Goal: Transaction & Acquisition: Purchase product/service

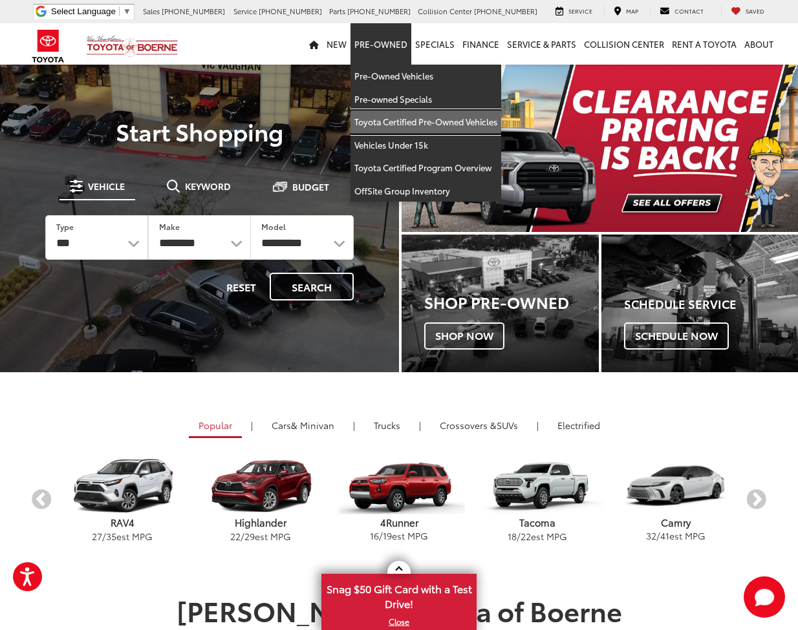
click at [408, 123] on link "Toyota Certified Pre-Owned Vehicles" at bounding box center [425, 122] width 151 height 23
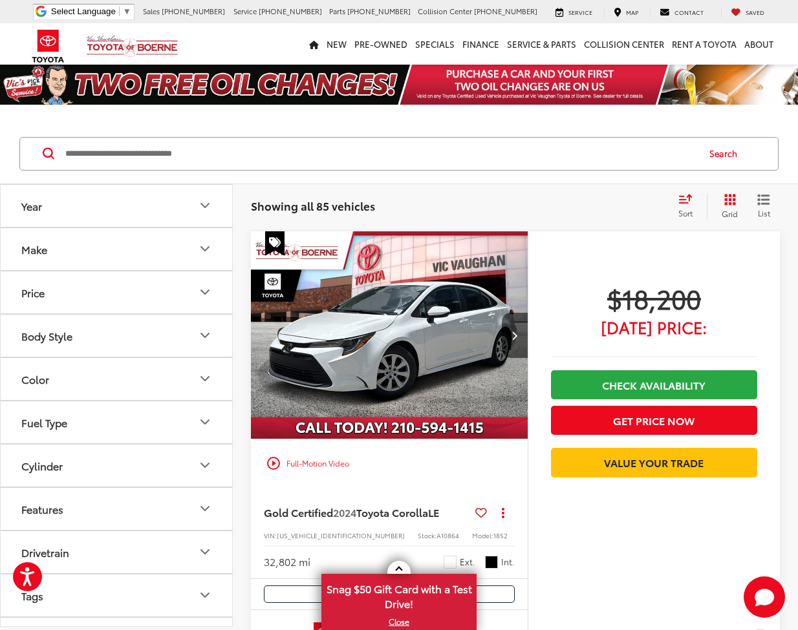
click at [207, 249] on icon "Make" at bounding box center [205, 249] width 8 height 4
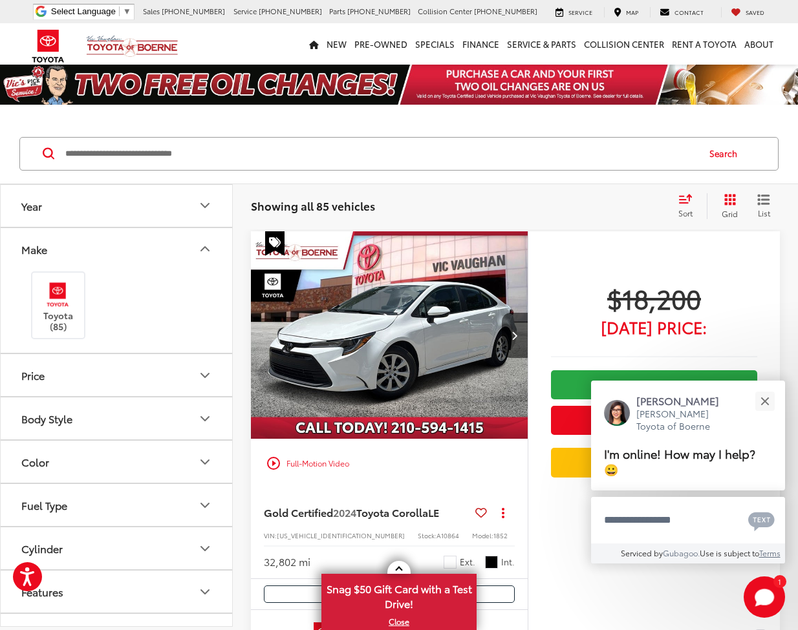
click at [211, 419] on icon "Body Style" at bounding box center [205, 419] width 16 height 16
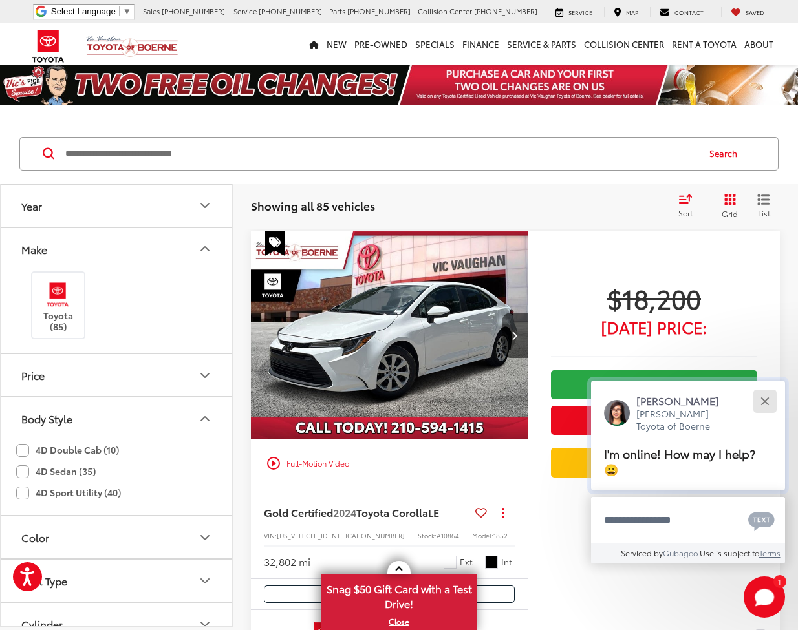
click at [760, 402] on button "Close" at bounding box center [765, 401] width 28 height 28
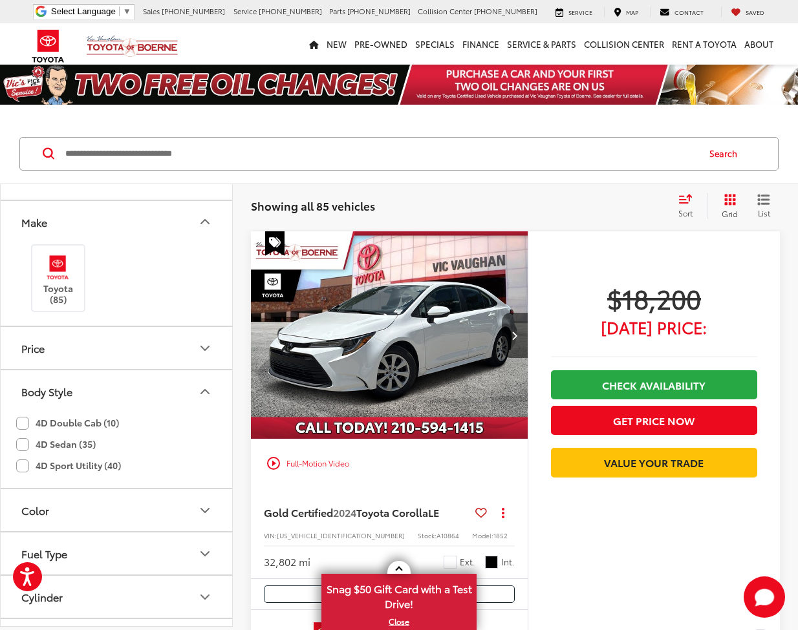
scroll to position [30, 0]
click at [27, 440] on label "4D Sedan (35)" at bounding box center [56, 441] width 80 height 21
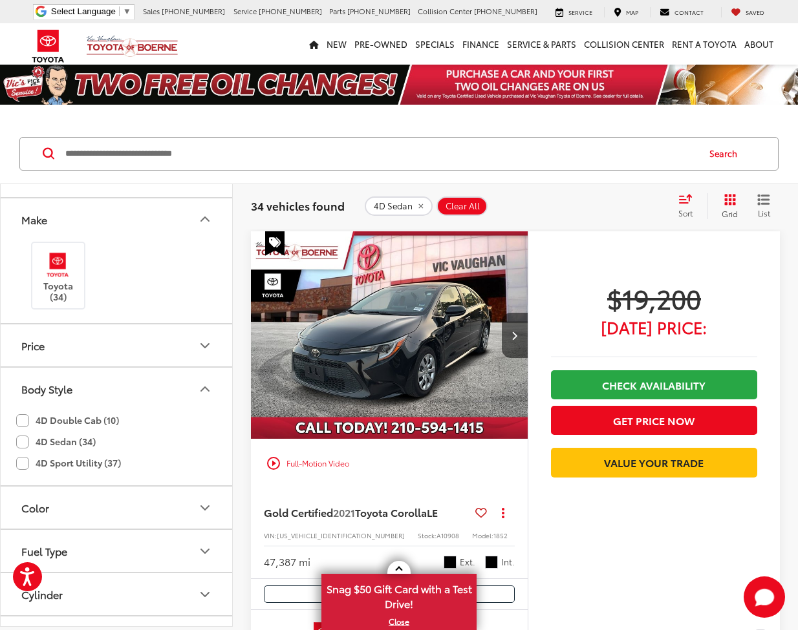
scroll to position [32, 0]
click at [13, 436] on div "4D Double Cab (10) 4D Sedan (34) 4D Sport Utility (37)" at bounding box center [116, 445] width 231 height 76
click at [23, 438] on label "4D Sedan (34)" at bounding box center [56, 439] width 80 height 21
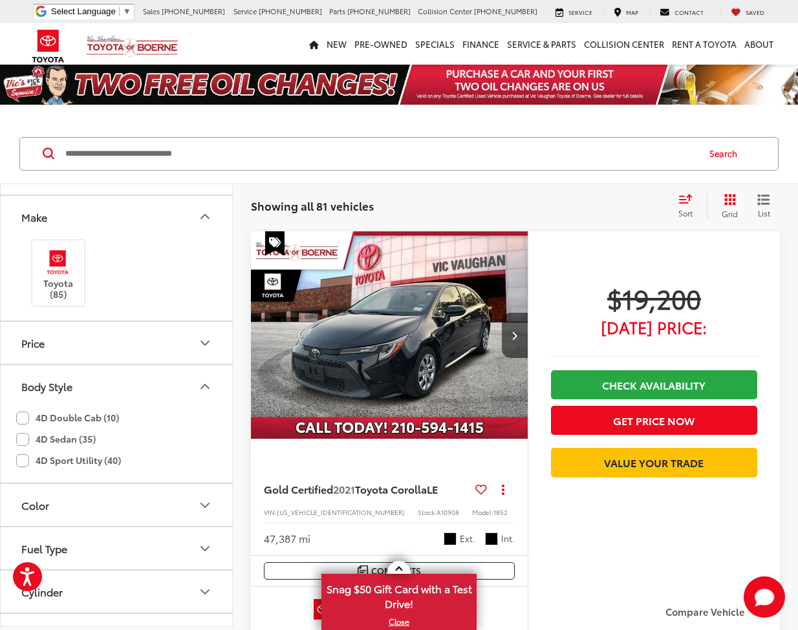
click at [22, 460] on label "4D Sport Utility (40)" at bounding box center [68, 460] width 105 height 21
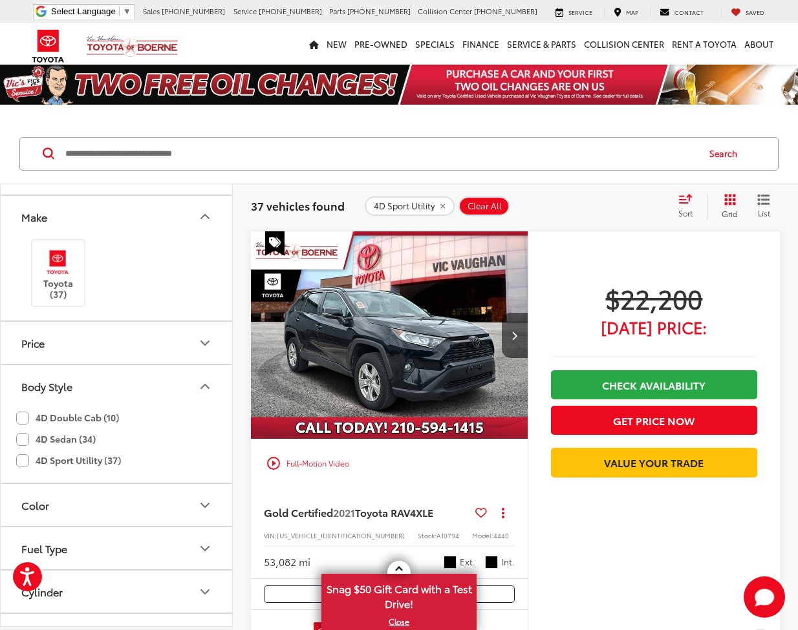
click at [687, 202] on icon "Select sort value" at bounding box center [686, 199] width 12 height 8
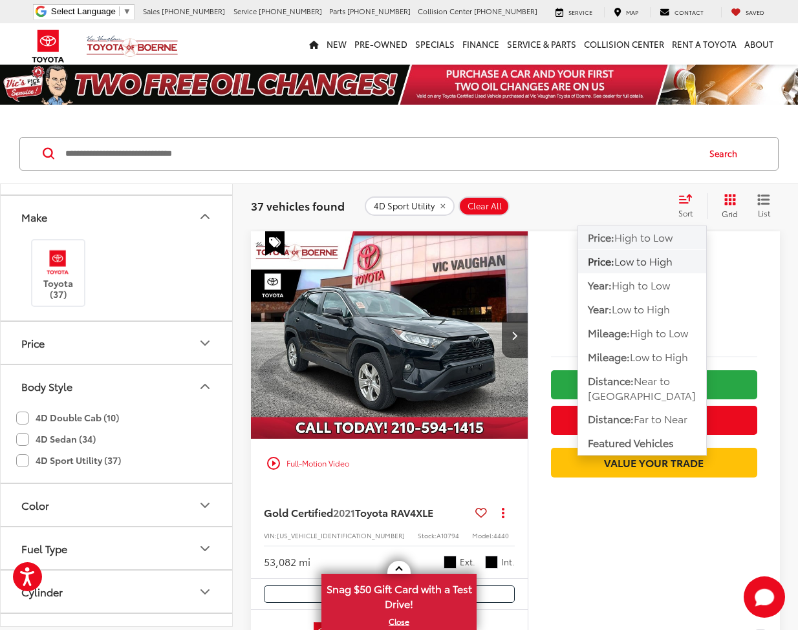
click at [663, 237] on span "High to Low" at bounding box center [643, 237] width 58 height 15
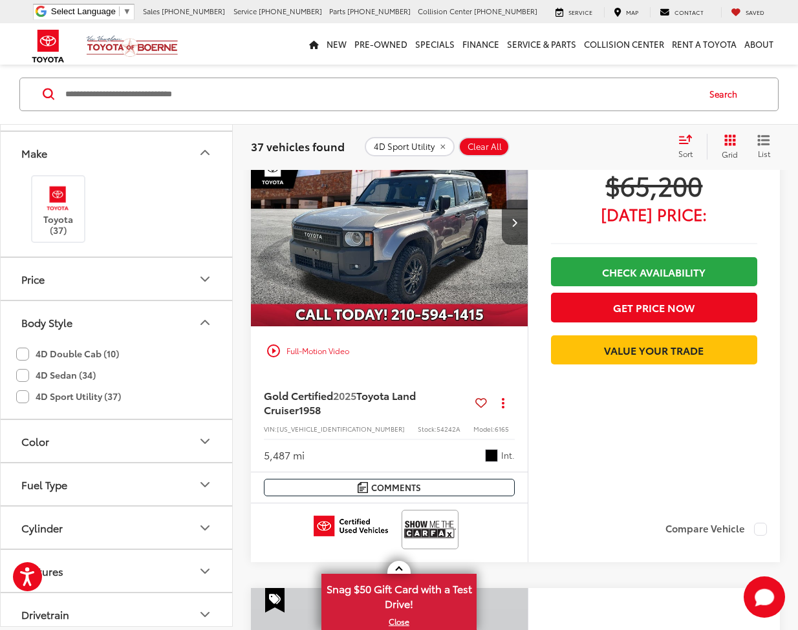
scroll to position [1490, 0]
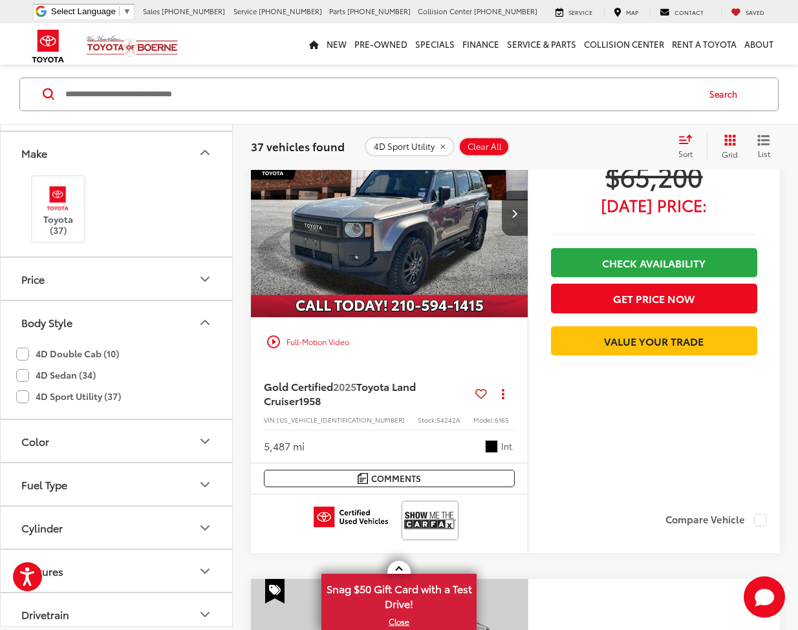
click at [438, 228] on img "2025 Toyota Land Cruiser 1958 0" at bounding box center [389, 213] width 279 height 209
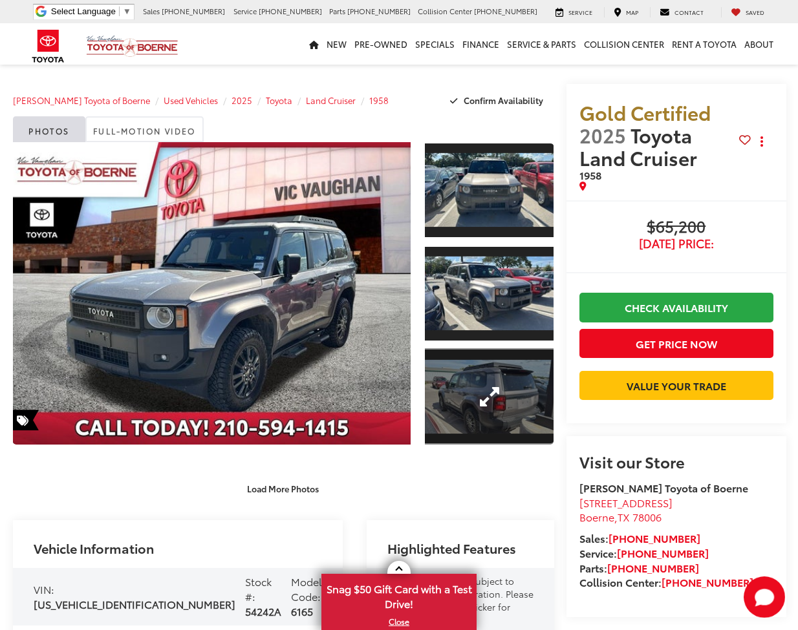
click at [467, 360] on link "Expand Photo 3" at bounding box center [489, 397] width 128 height 96
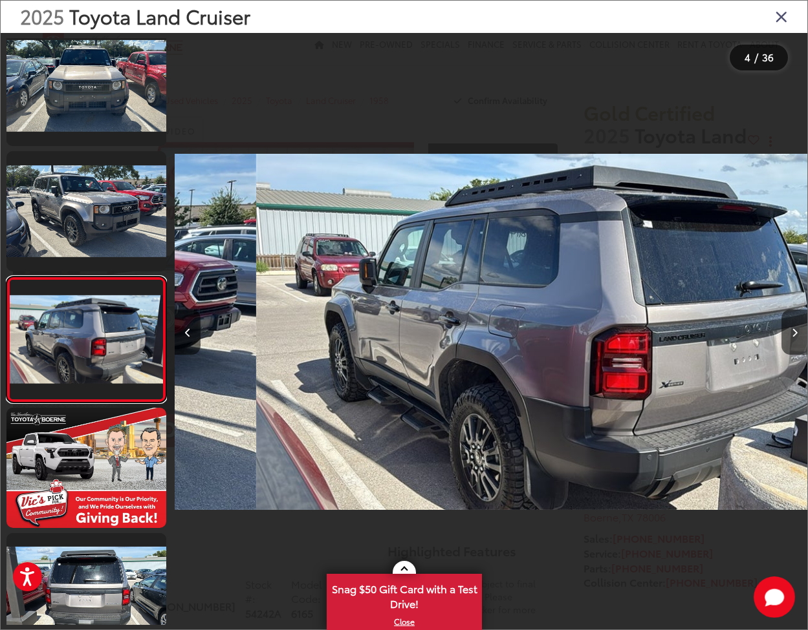
scroll to position [0, 1897]
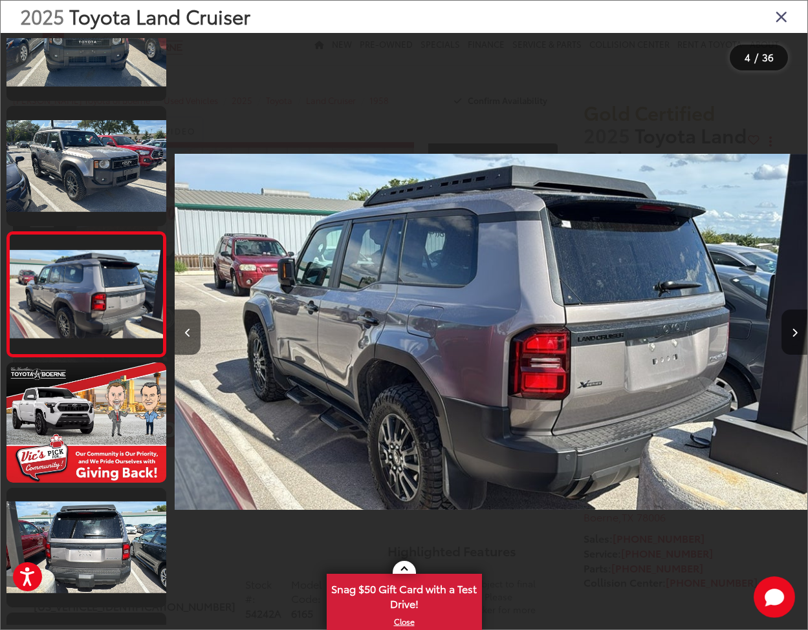
click at [788, 336] on button "Next image" at bounding box center [794, 332] width 26 height 45
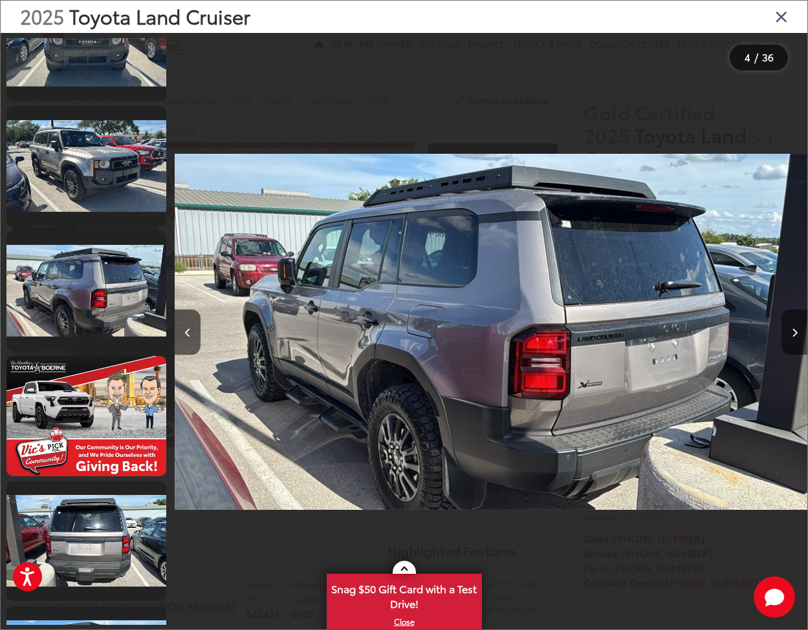
scroll to position [0, 2528]
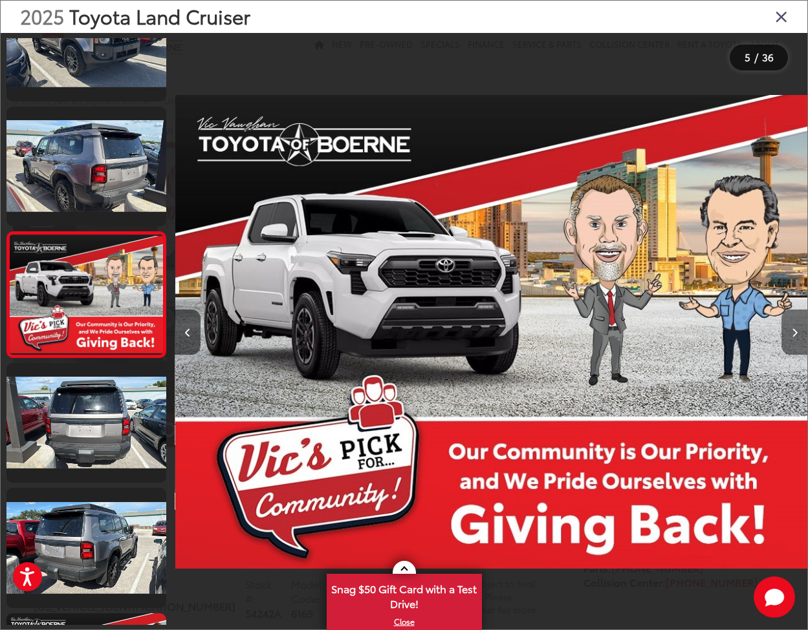
click at [788, 336] on button "Next image" at bounding box center [794, 332] width 26 height 45
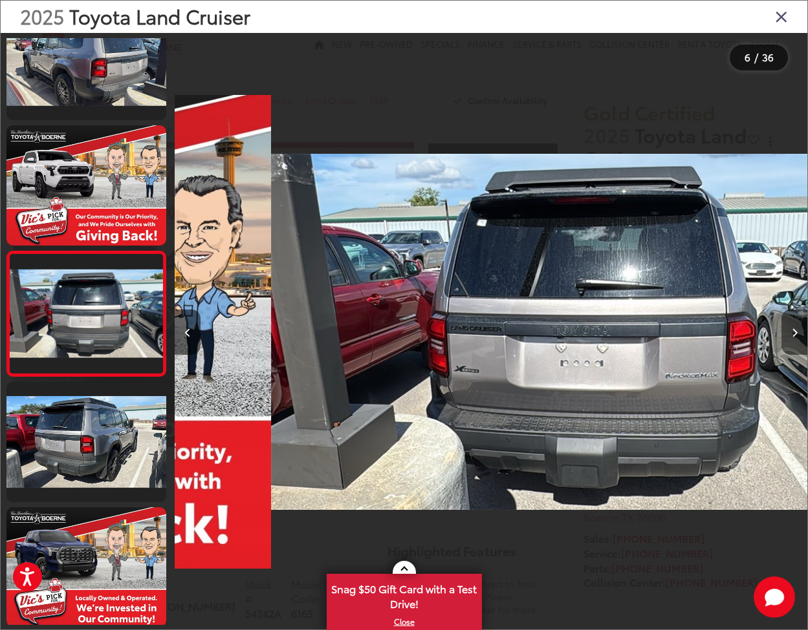
scroll to position [433, 0]
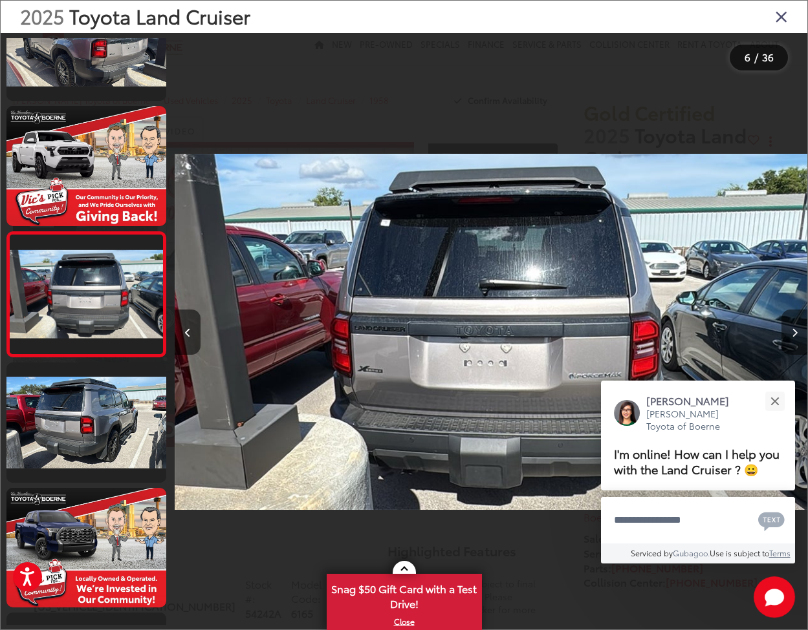
click at [788, 336] on button "Next image" at bounding box center [794, 332] width 26 height 45
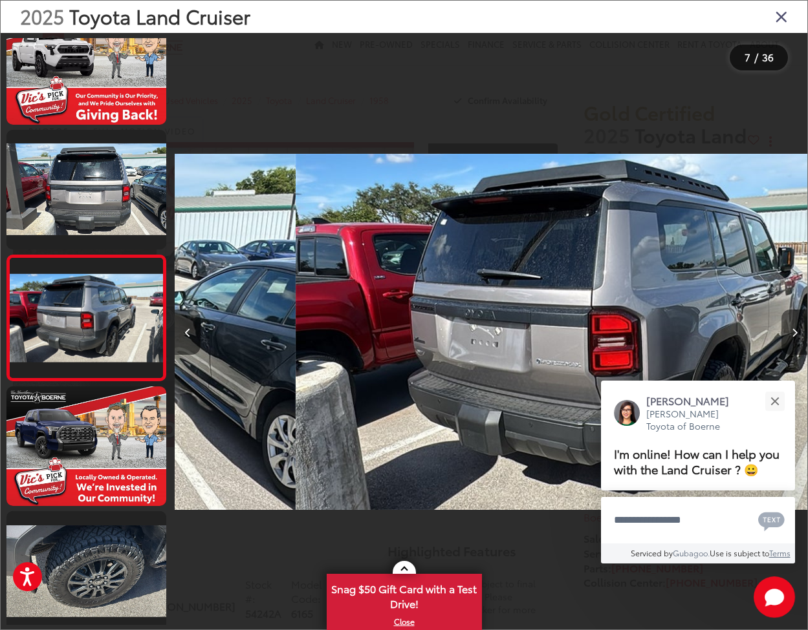
scroll to position [0, 3793]
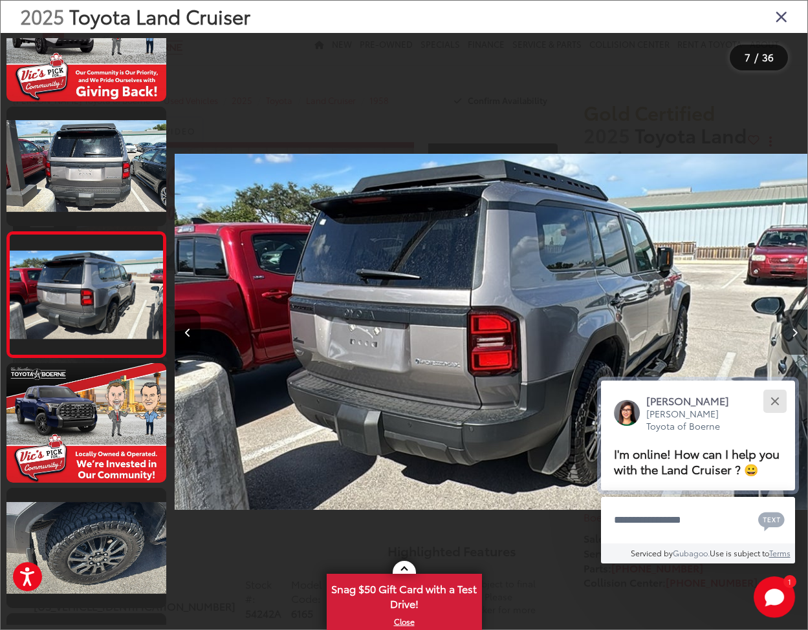
click at [779, 387] on button "Close" at bounding box center [774, 401] width 28 height 28
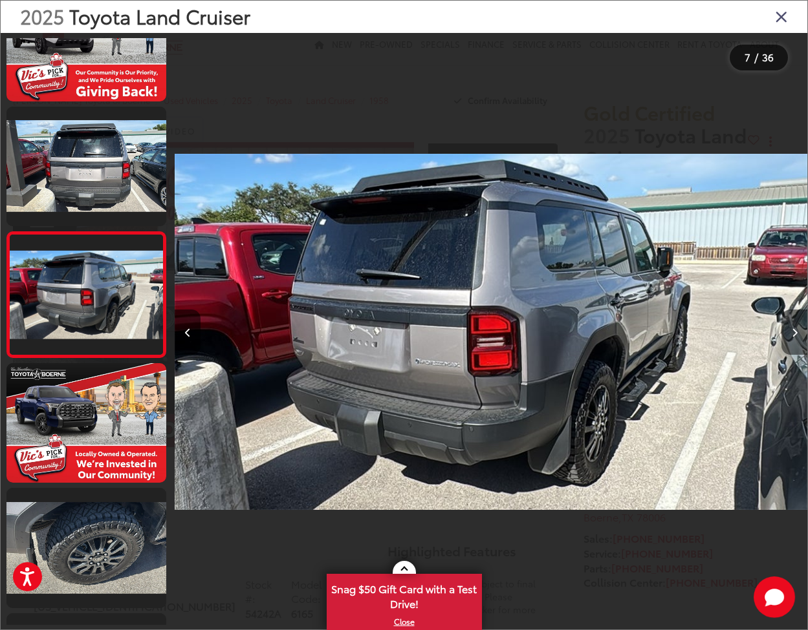
click at [795, 338] on button "Next image" at bounding box center [794, 332] width 26 height 45
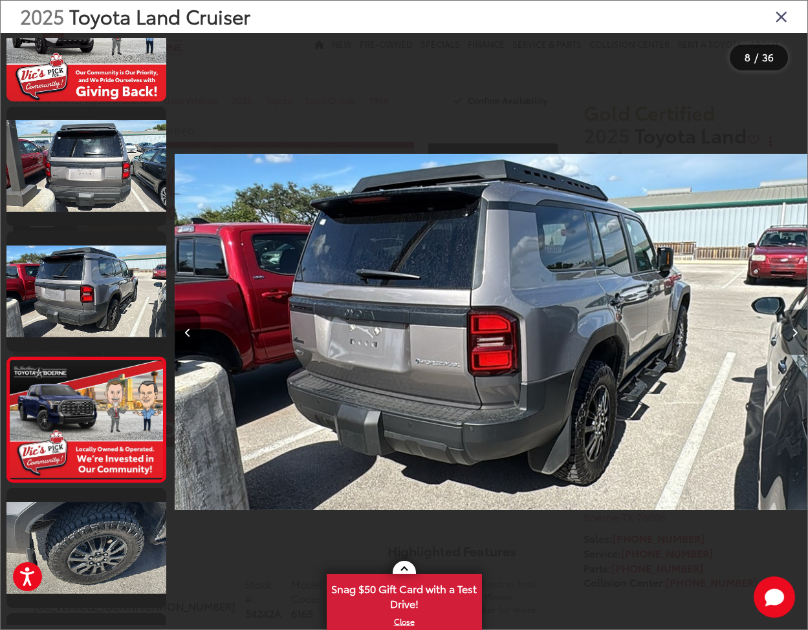
scroll to position [0, 4425]
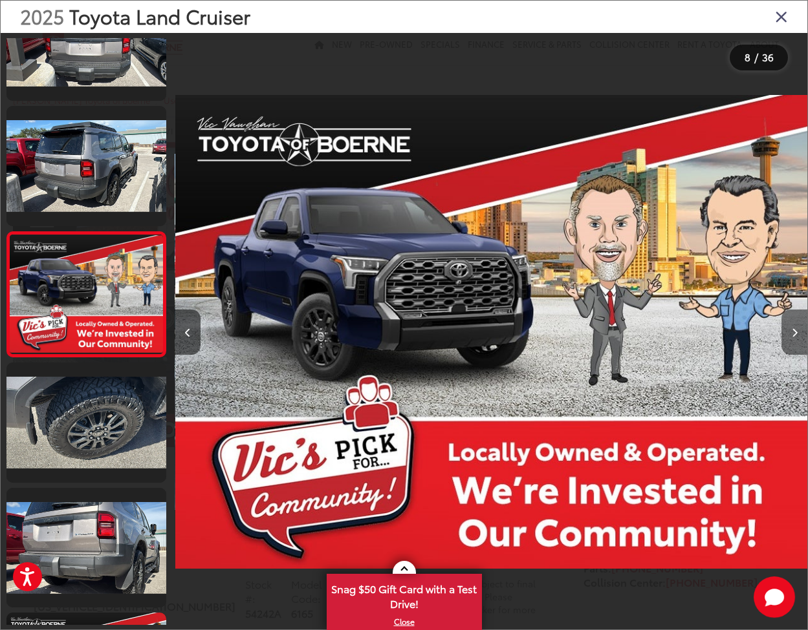
click at [795, 338] on button "Next image" at bounding box center [794, 332] width 26 height 45
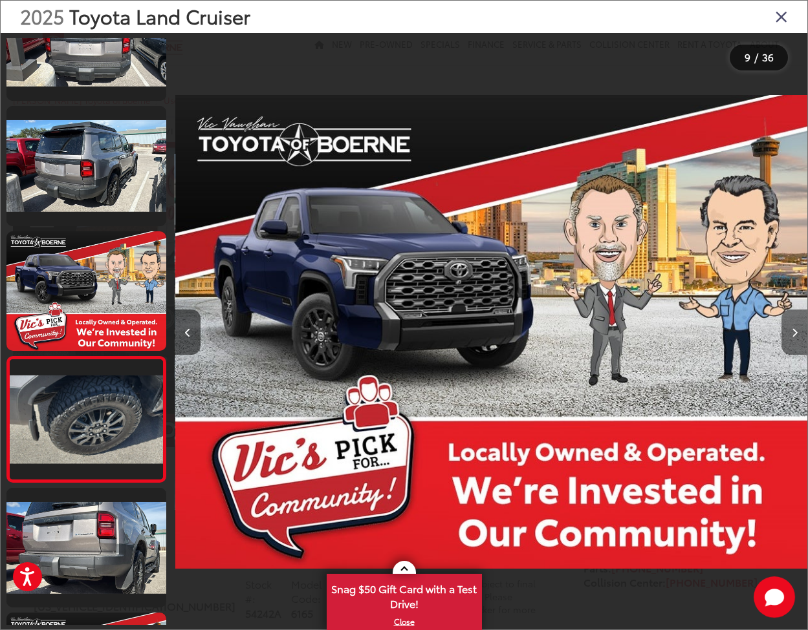
scroll to position [808, 0]
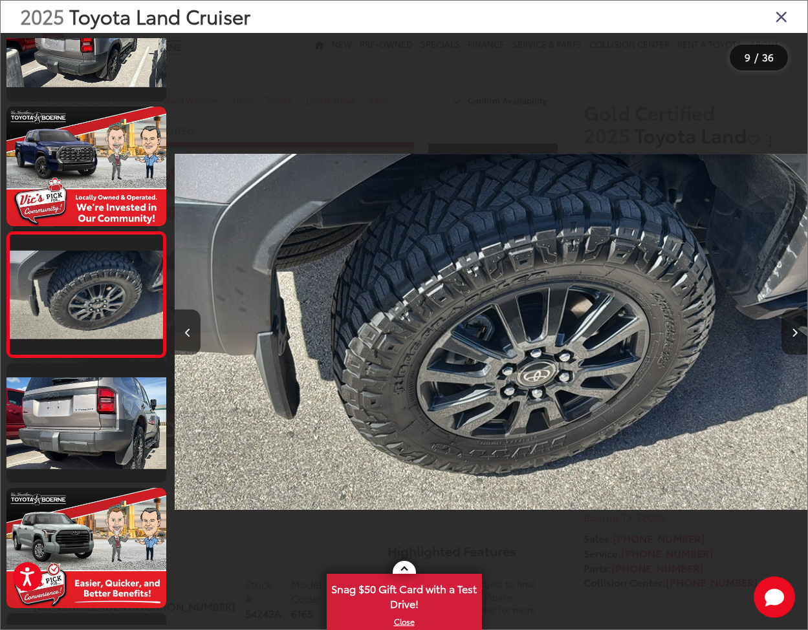
click at [795, 338] on button "Next image" at bounding box center [794, 332] width 26 height 45
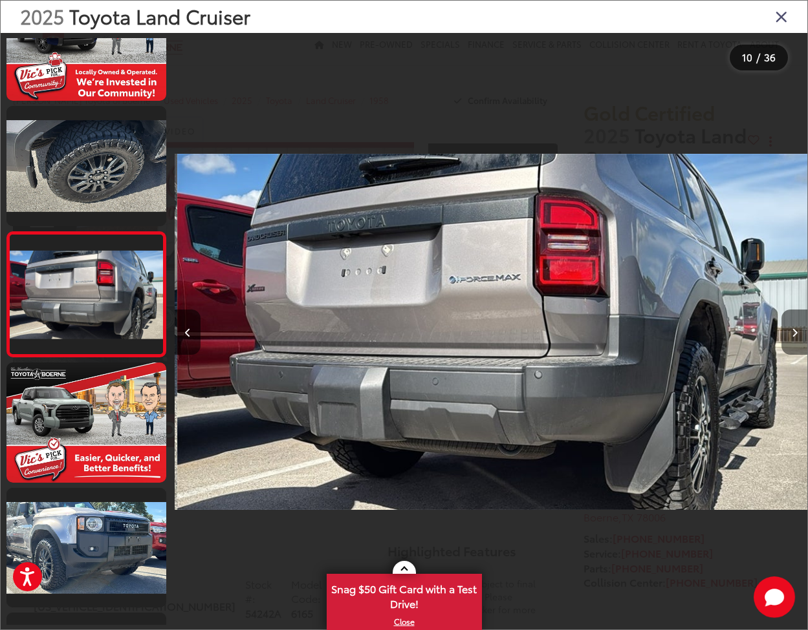
scroll to position [0, 5689]
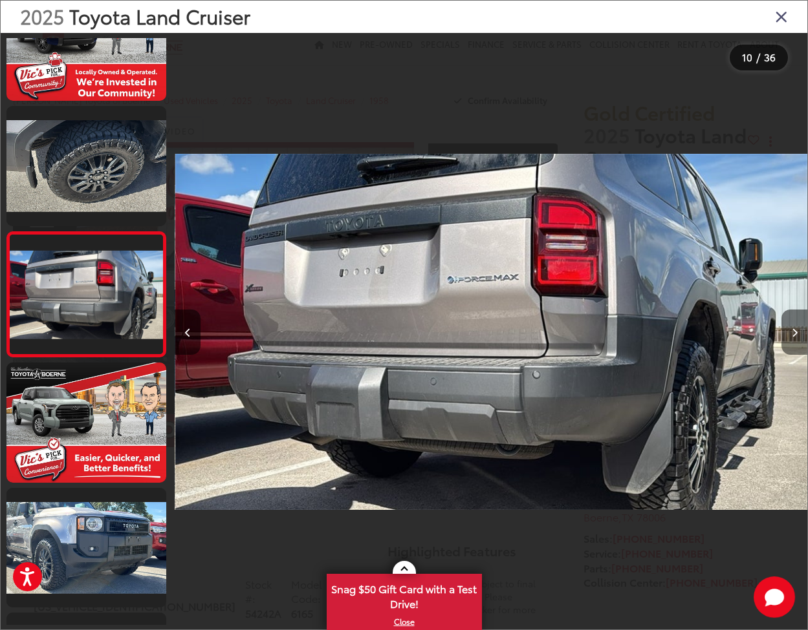
click at [795, 338] on button "Next image" at bounding box center [794, 332] width 26 height 45
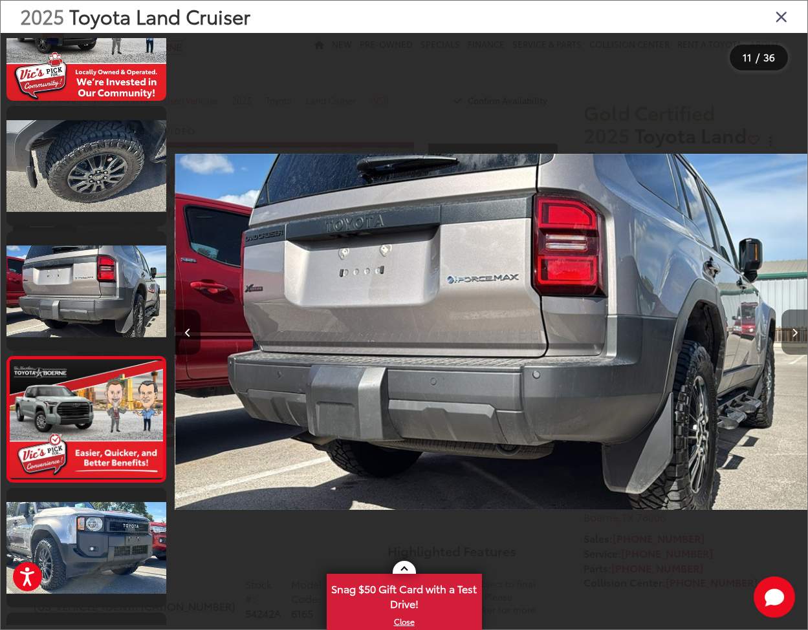
scroll to position [0, 6321]
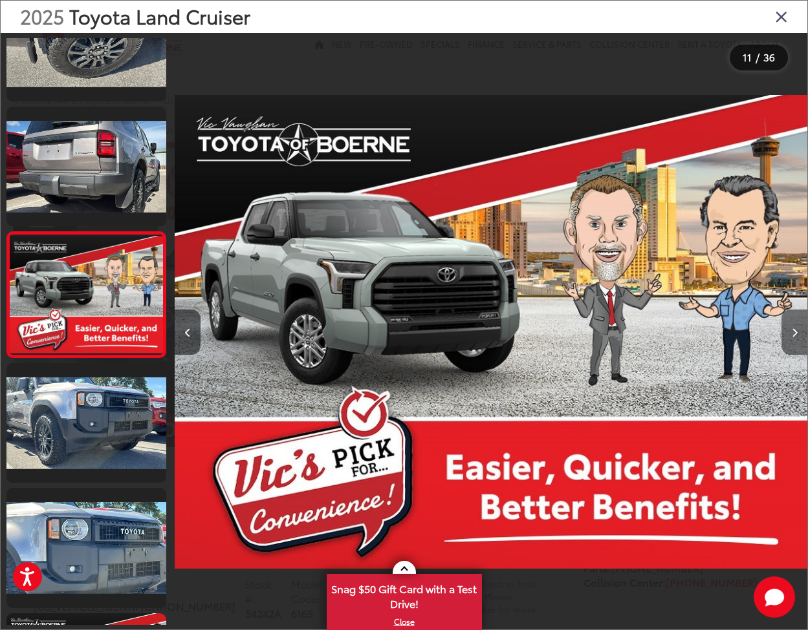
click at [795, 338] on button "Next image" at bounding box center [794, 332] width 26 height 45
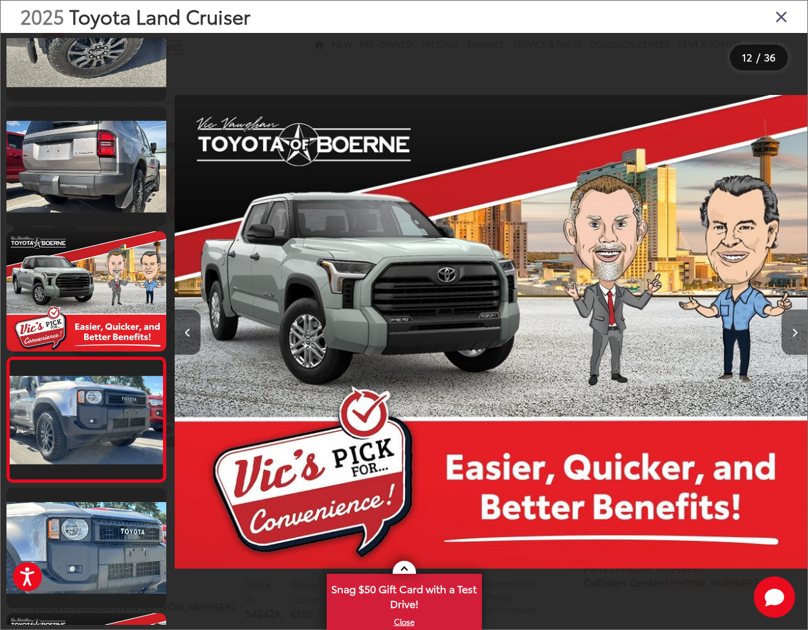
scroll to position [0, 6954]
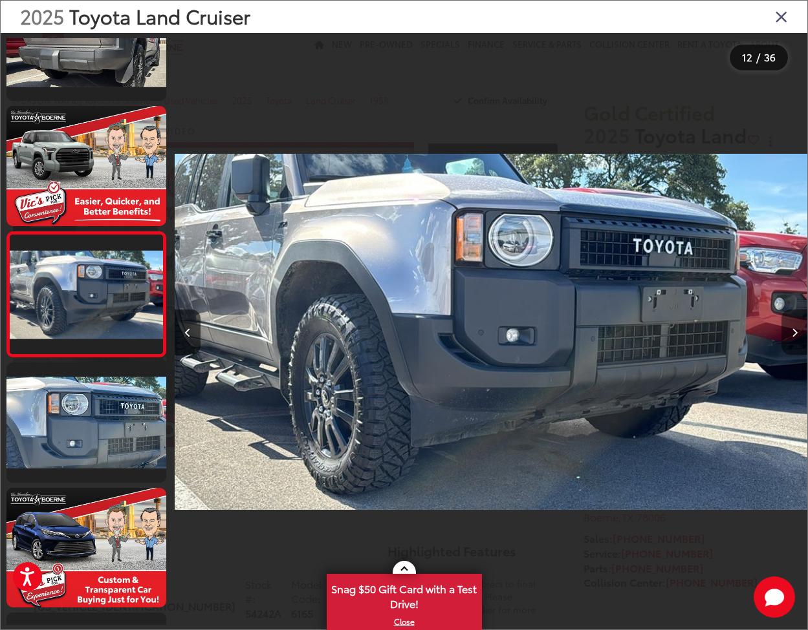
click at [795, 338] on button "Next image" at bounding box center [794, 332] width 26 height 45
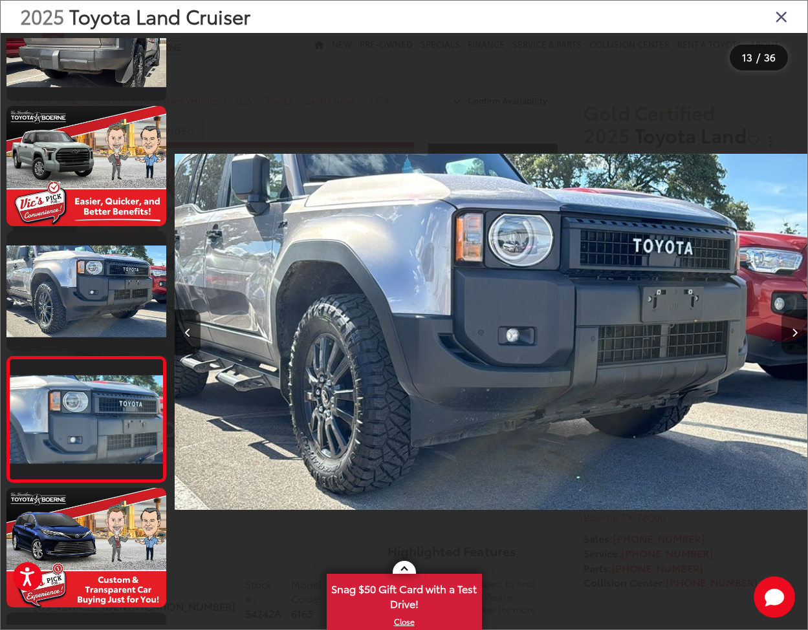
scroll to position [1309, 0]
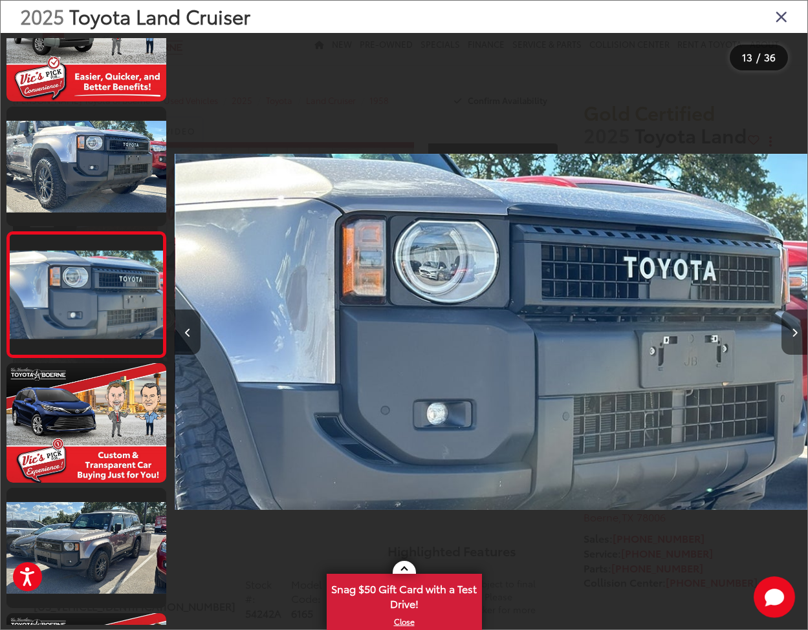
click at [795, 338] on button "Next image" at bounding box center [794, 332] width 26 height 45
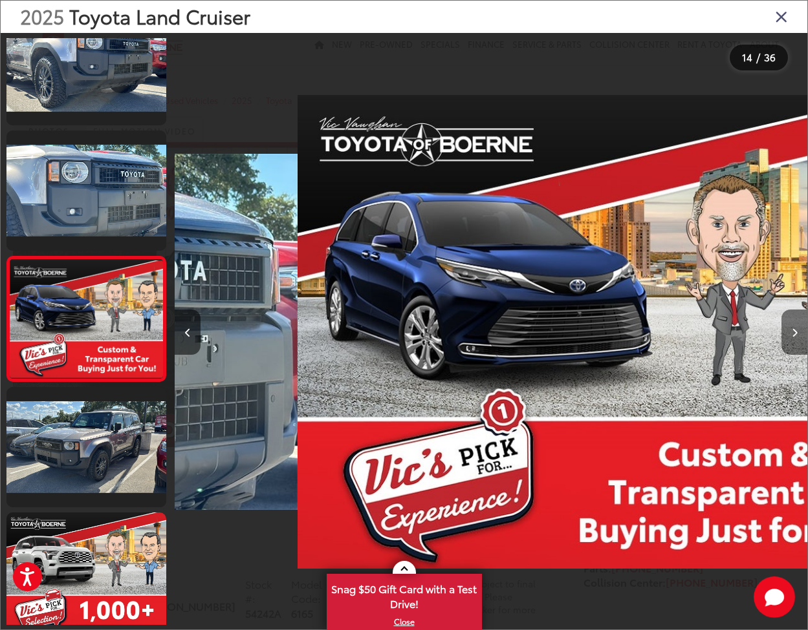
scroll to position [0, 8218]
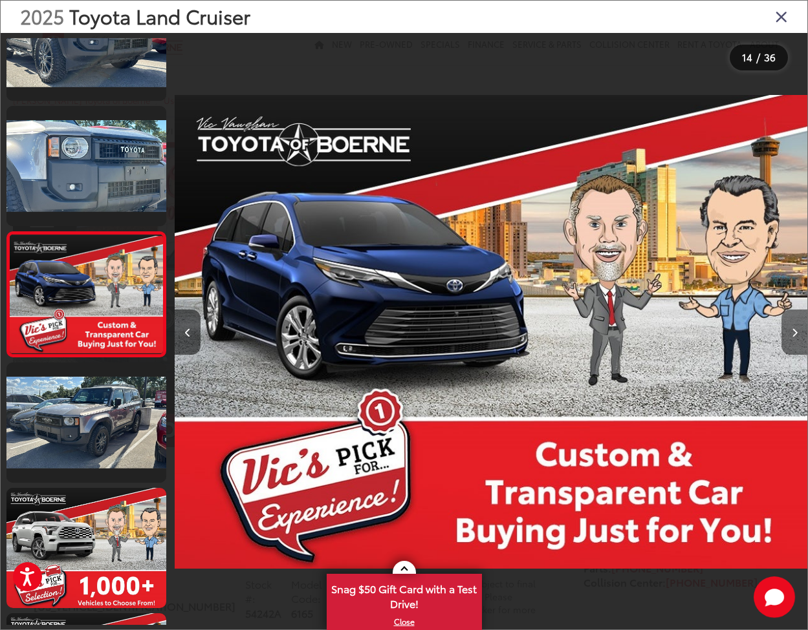
click at [795, 338] on button "Next image" at bounding box center [794, 332] width 26 height 45
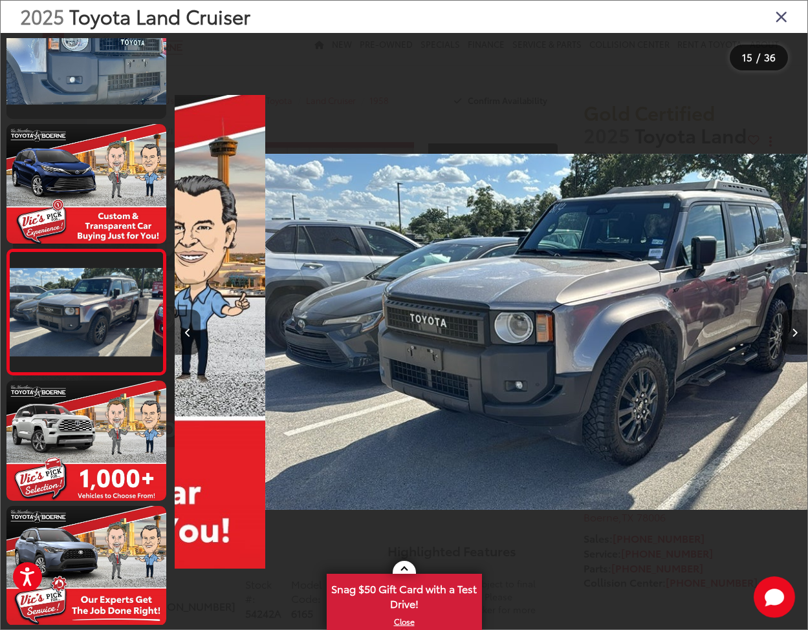
scroll to position [0, 0]
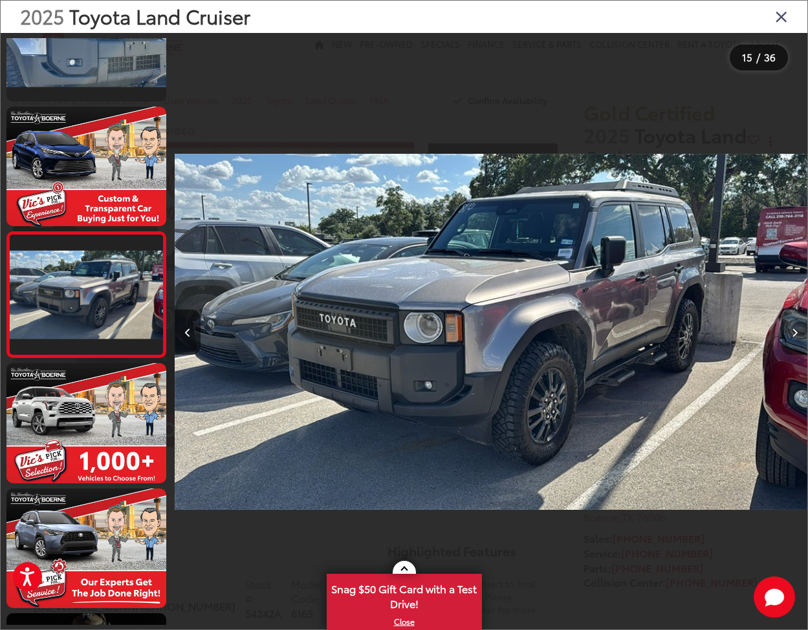
click at [795, 338] on button "Next image" at bounding box center [794, 332] width 26 height 45
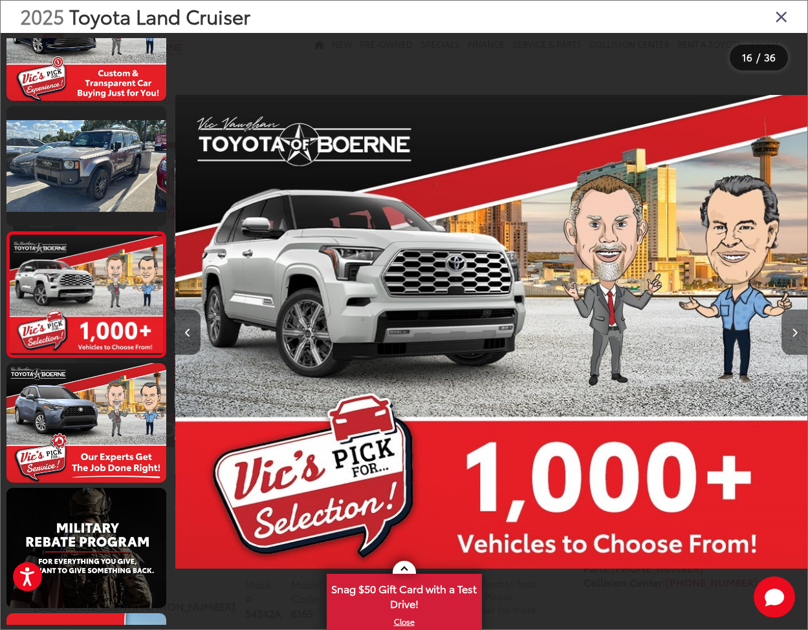
click at [795, 338] on button "Next image" at bounding box center [794, 332] width 26 height 45
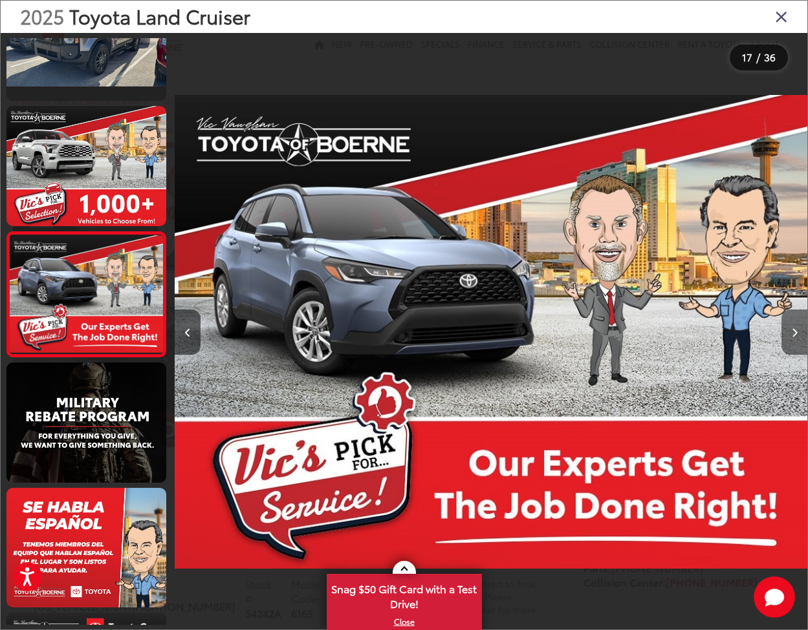
click at [795, 338] on button "Next image" at bounding box center [794, 332] width 26 height 45
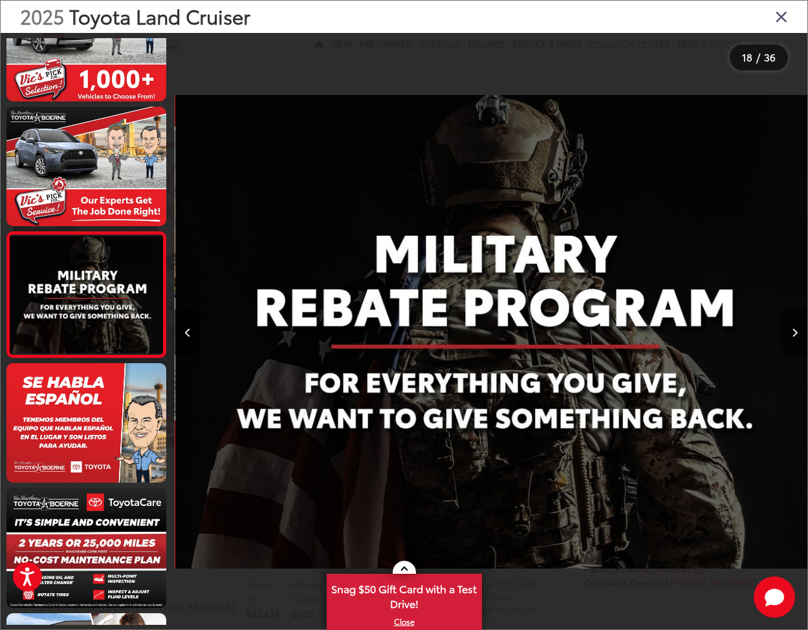
click at [795, 338] on button "Next image" at bounding box center [794, 332] width 26 height 45
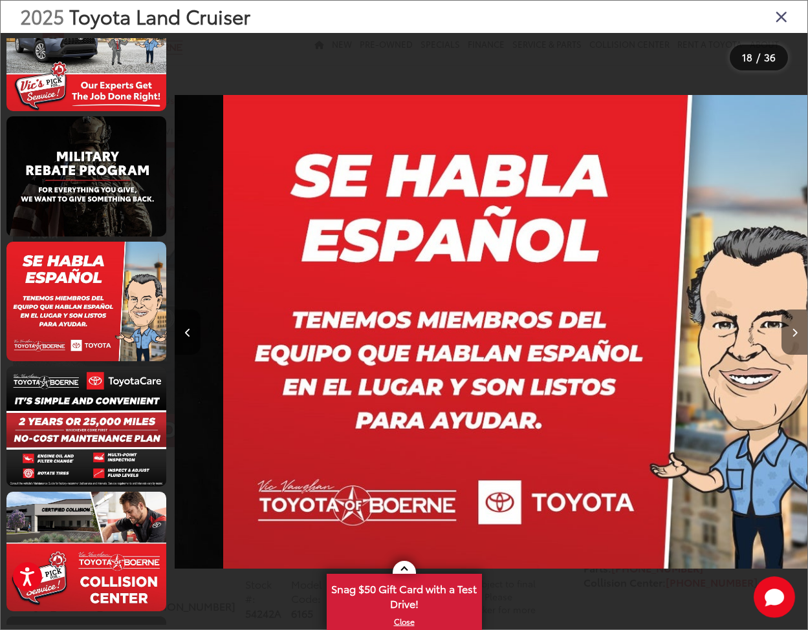
click at [795, 338] on button "Next image" at bounding box center [794, 332] width 26 height 45
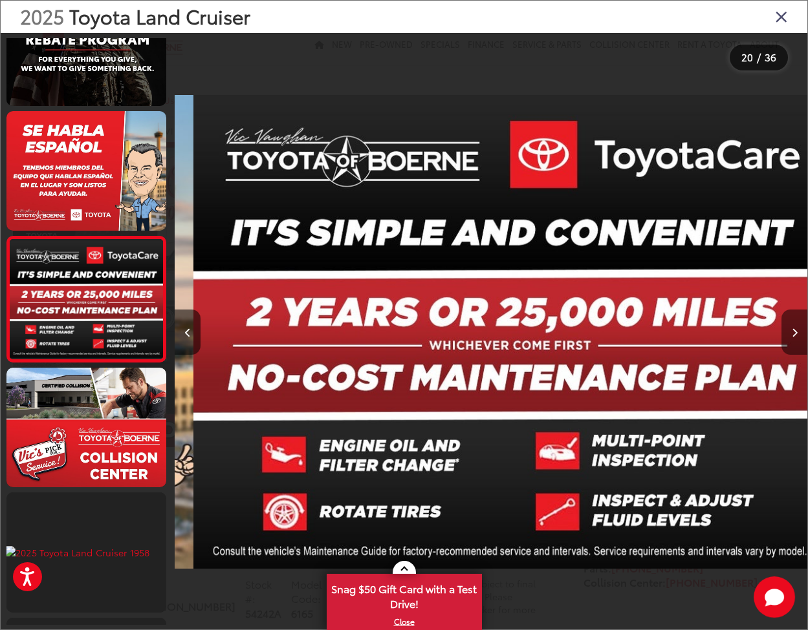
click at [795, 338] on button "Next image" at bounding box center [794, 332] width 26 height 45
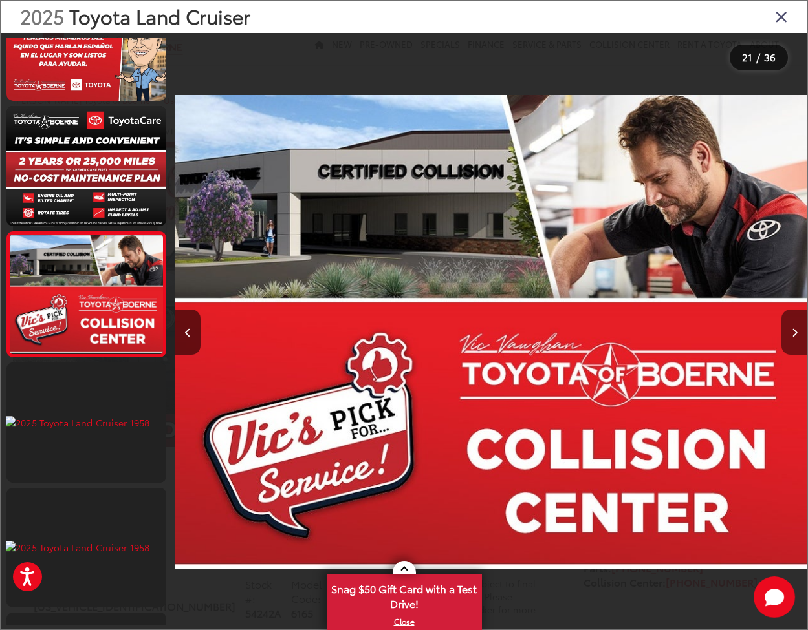
click at [795, 338] on button "Next image" at bounding box center [794, 332] width 26 height 45
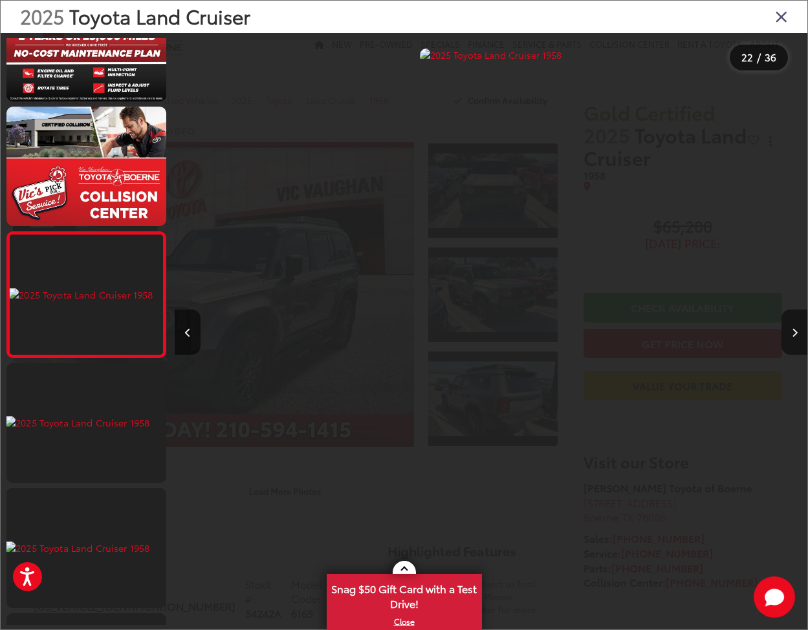
click at [795, 338] on button "Next image" at bounding box center [794, 332] width 26 height 45
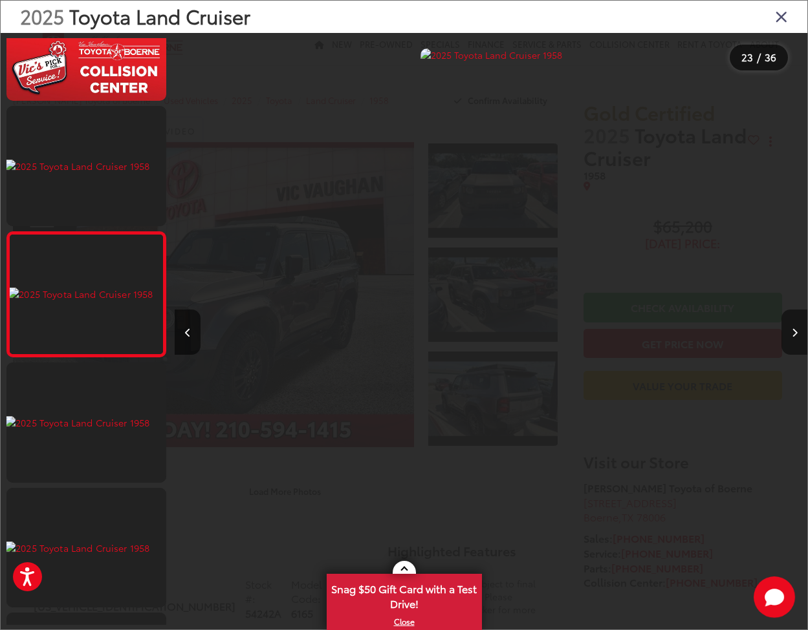
click at [795, 338] on button "Next image" at bounding box center [794, 332] width 26 height 45
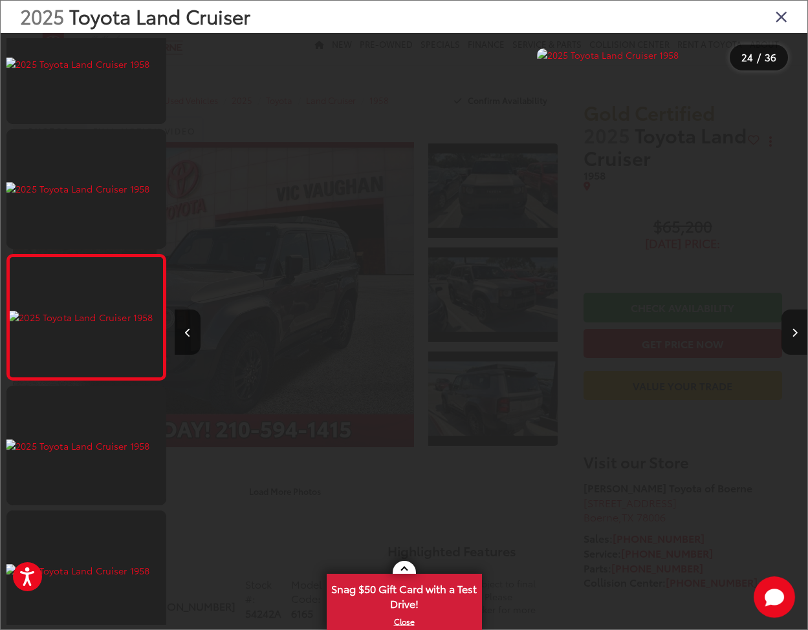
click at [795, 338] on button "Next image" at bounding box center [794, 332] width 26 height 45
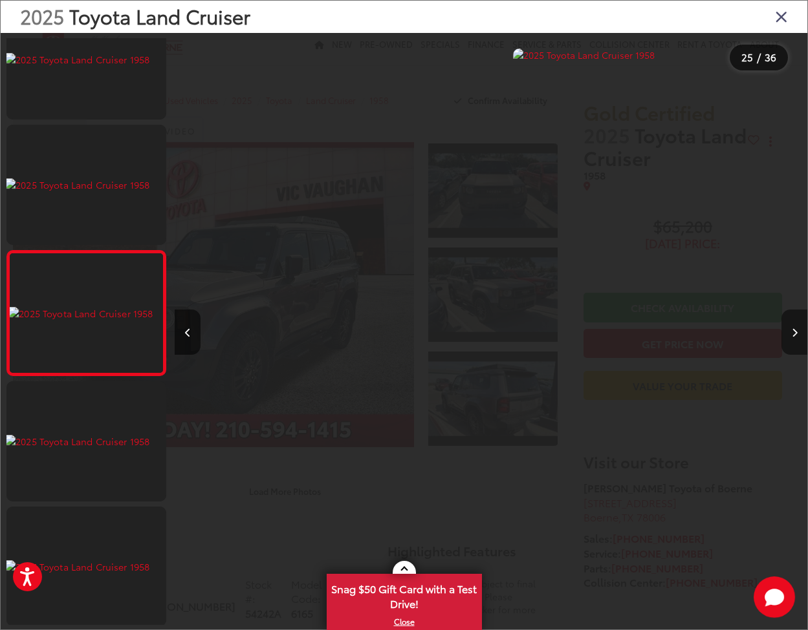
click at [795, 338] on button "Next image" at bounding box center [794, 332] width 26 height 45
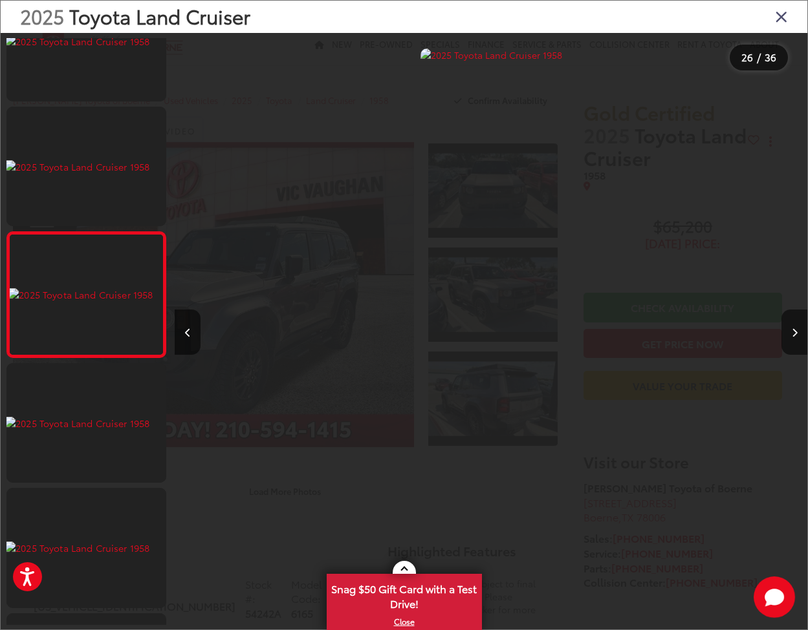
click at [779, 17] on icon "Close gallery" at bounding box center [781, 16] width 13 height 17
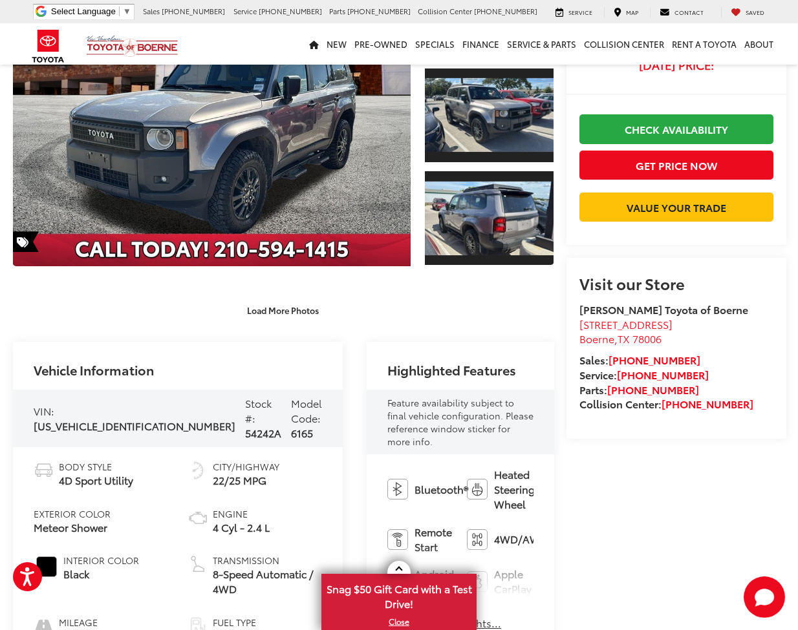
scroll to position [25, 0]
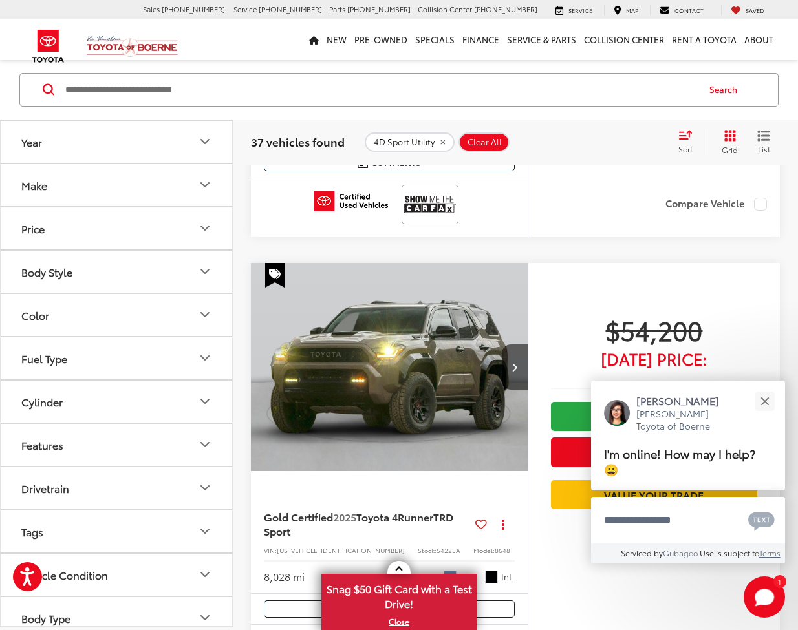
scroll to position [1861, 0]
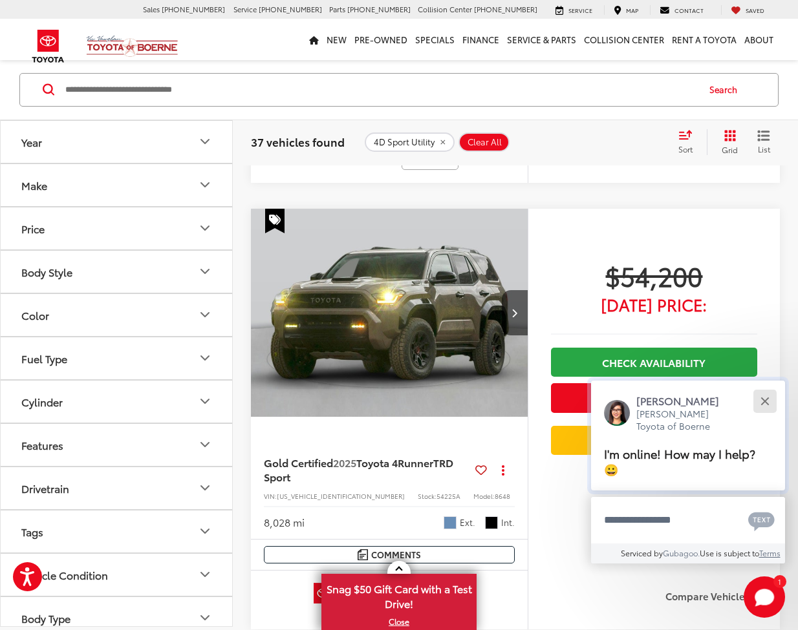
click at [762, 404] on button "Close" at bounding box center [765, 401] width 28 height 28
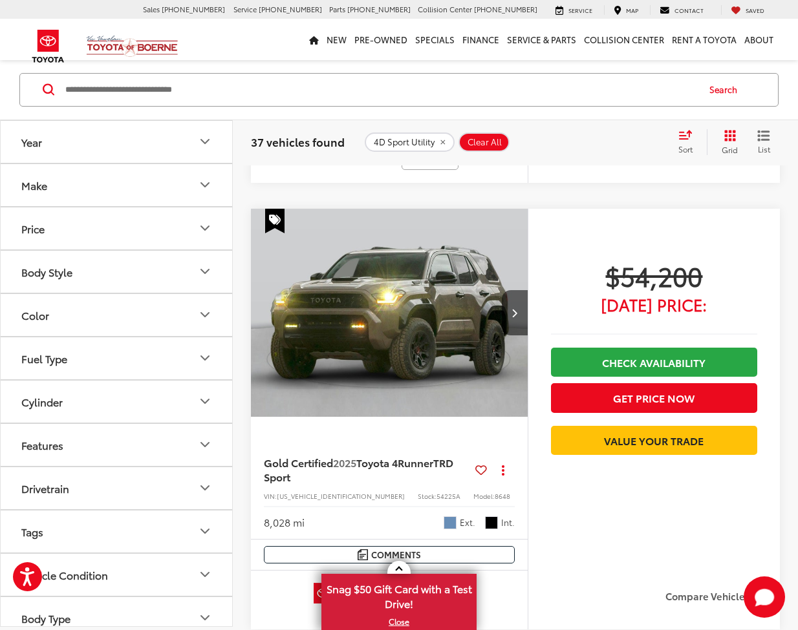
click at [457, 317] on img "2025 Toyota 4Runner TRD Sport 0" at bounding box center [389, 313] width 279 height 209
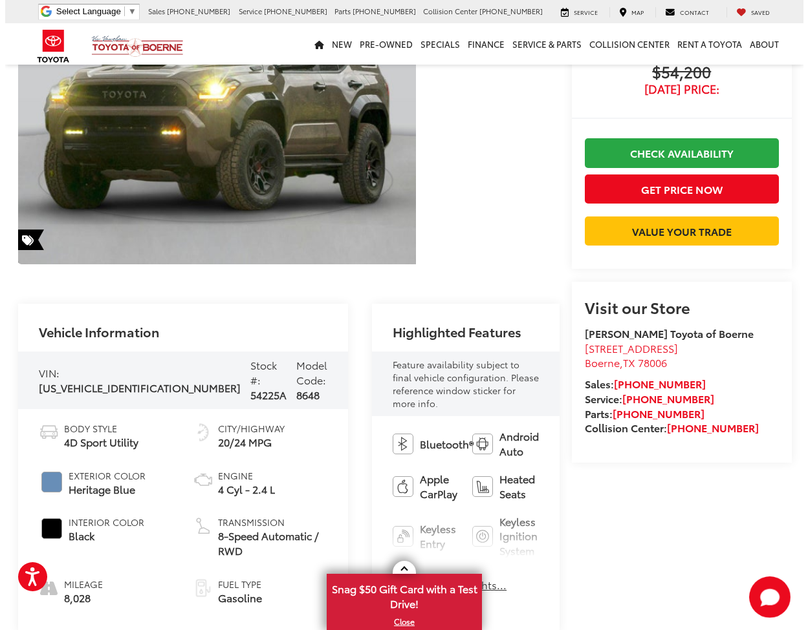
scroll to position [54, 0]
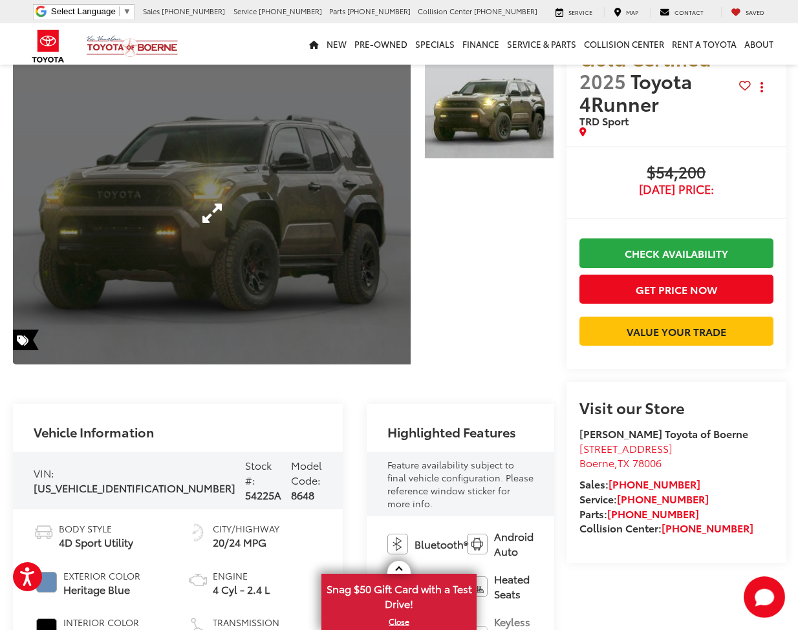
click at [285, 230] on link "Expand Photo 0" at bounding box center [212, 213] width 398 height 303
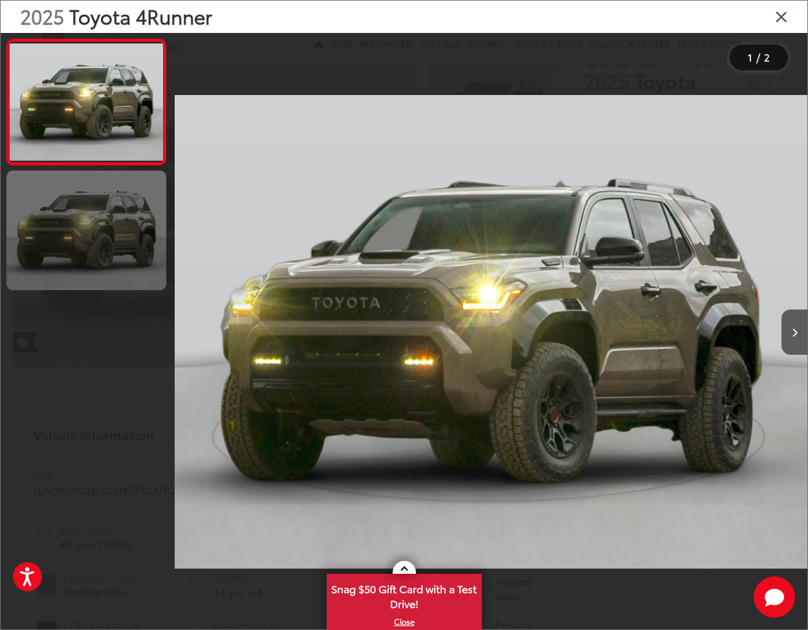
click at [135, 242] on link at bounding box center [86, 231] width 160 height 120
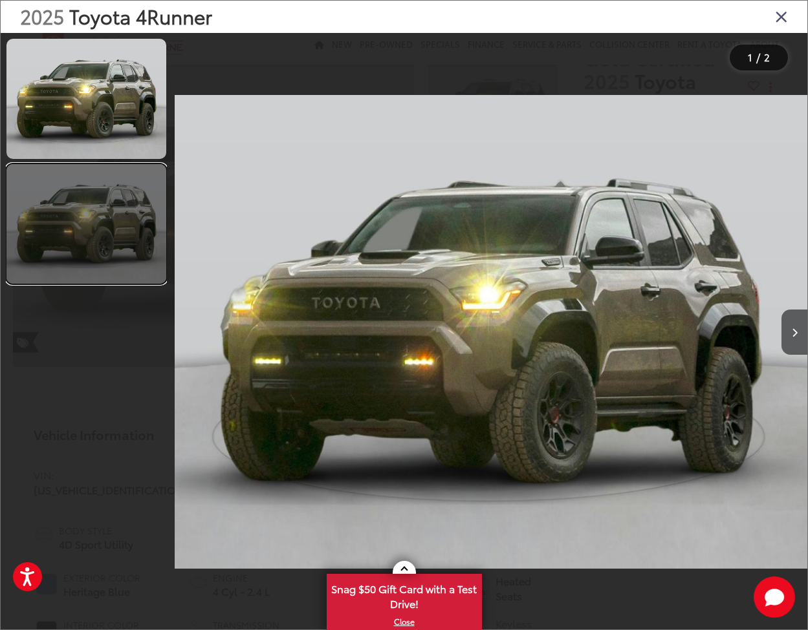
scroll to position [0, 632]
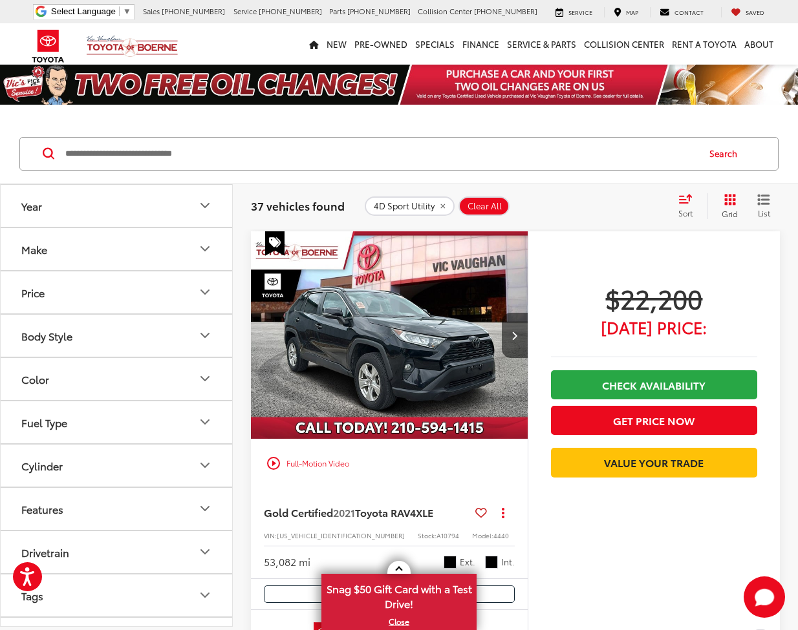
click at [203, 334] on icon "Body Style" at bounding box center [205, 336] width 16 height 16
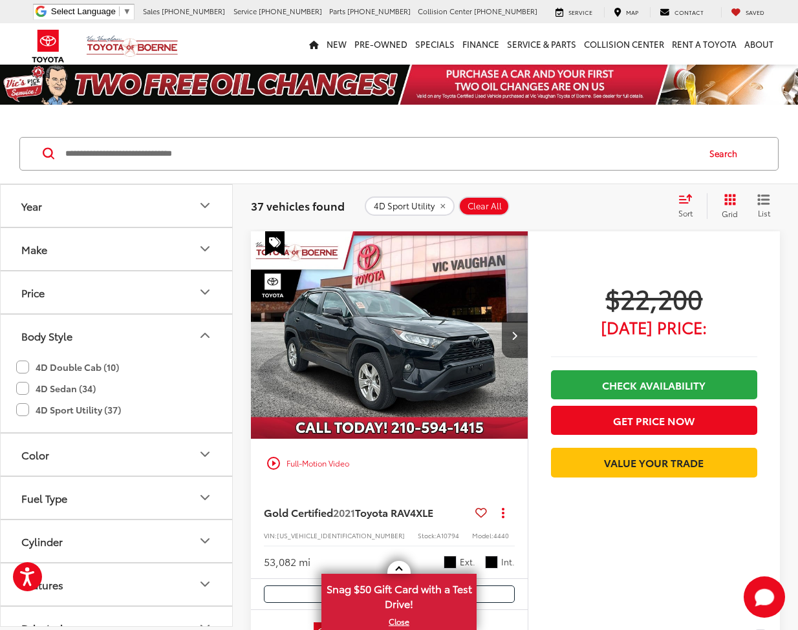
click at [22, 410] on label "4D Sport Utility (37)" at bounding box center [68, 410] width 105 height 21
click at [679, 195] on icon "Select sort value" at bounding box center [685, 199] width 14 height 10
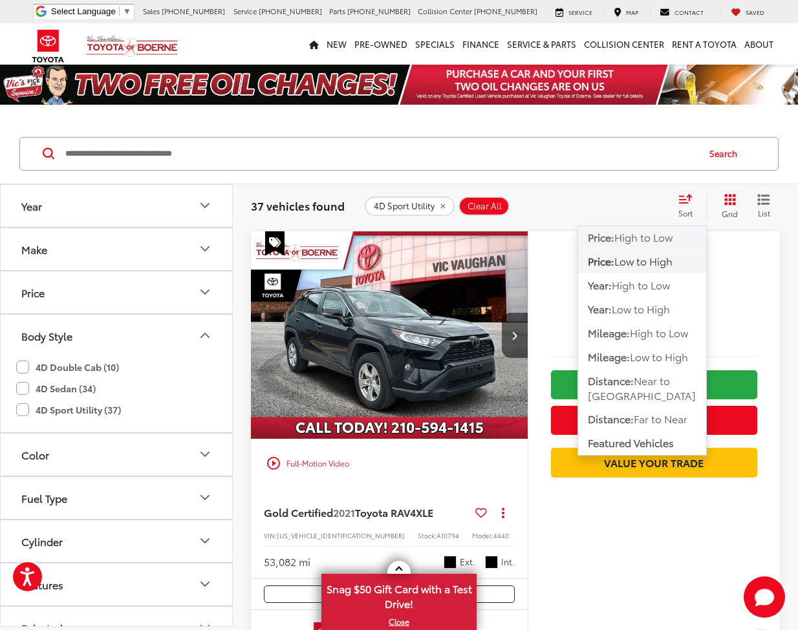
click at [662, 237] on span "High to Low" at bounding box center [643, 237] width 58 height 15
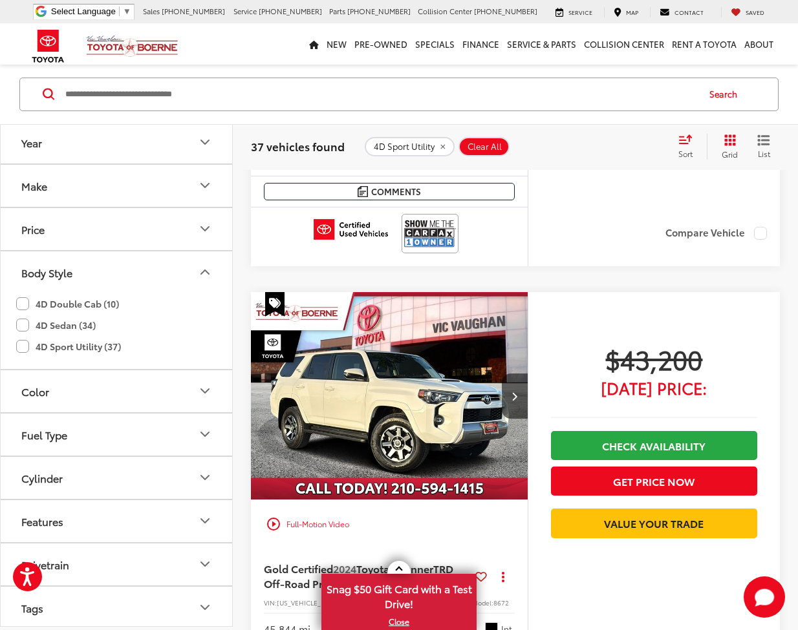
scroll to position [5363, 0]
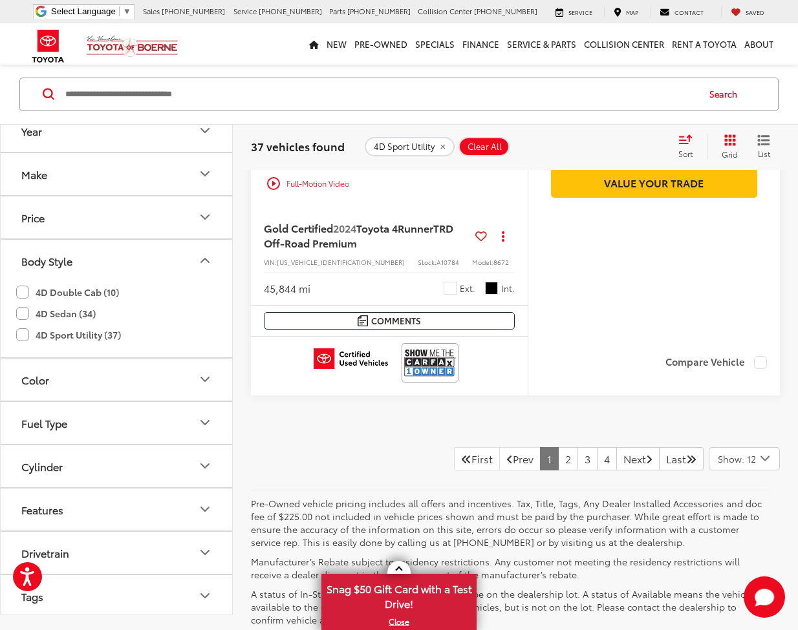
click at [745, 455] on span "Show: 12" at bounding box center [737, 459] width 38 height 13
click at [753, 545] on button "Show: 48" at bounding box center [744, 556] width 70 height 23
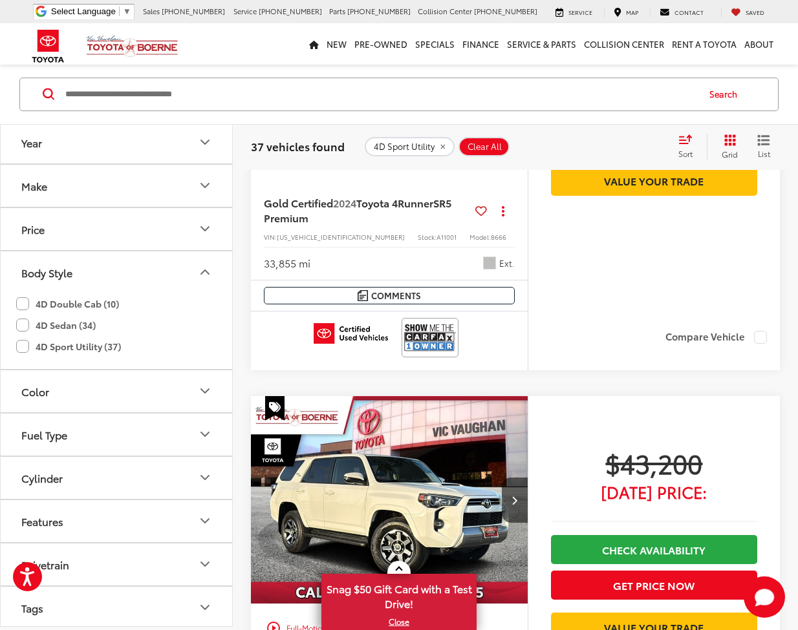
scroll to position [4921, 0]
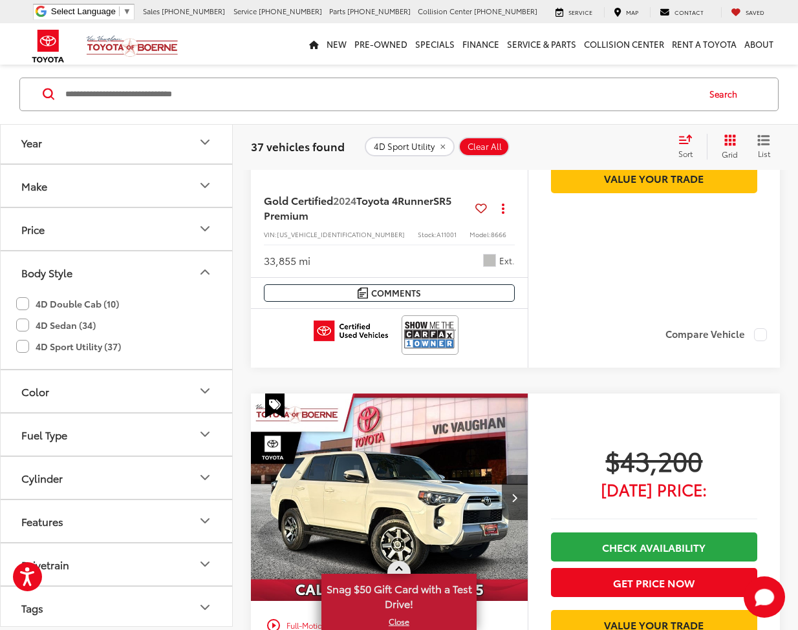
click at [401, 623] on link "X" at bounding box center [399, 622] width 153 height 14
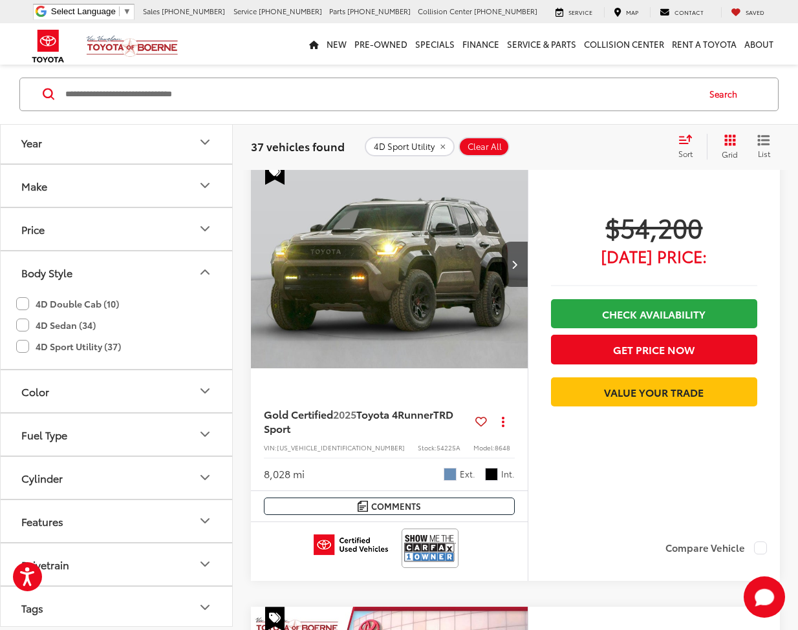
scroll to position [1912, 0]
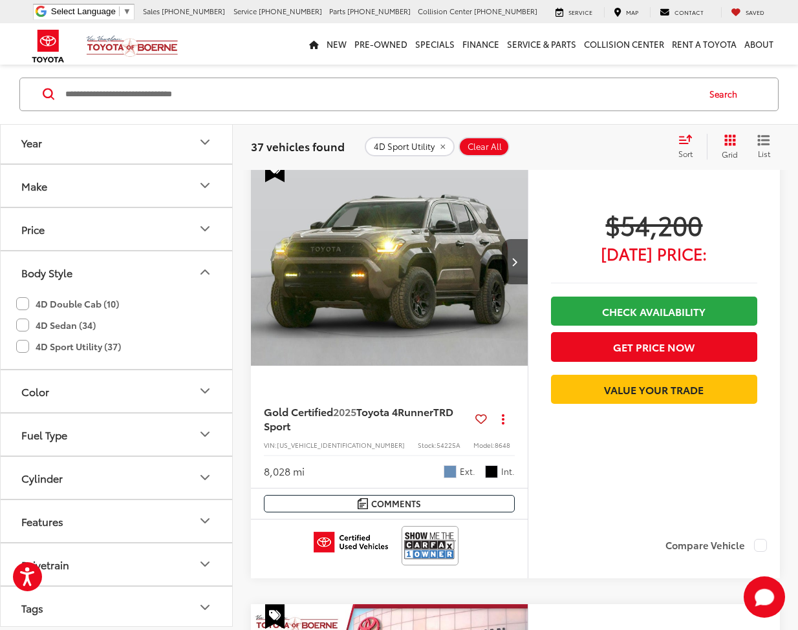
click at [451, 473] on span "Heritage Blue" at bounding box center [450, 472] width 13 height 13
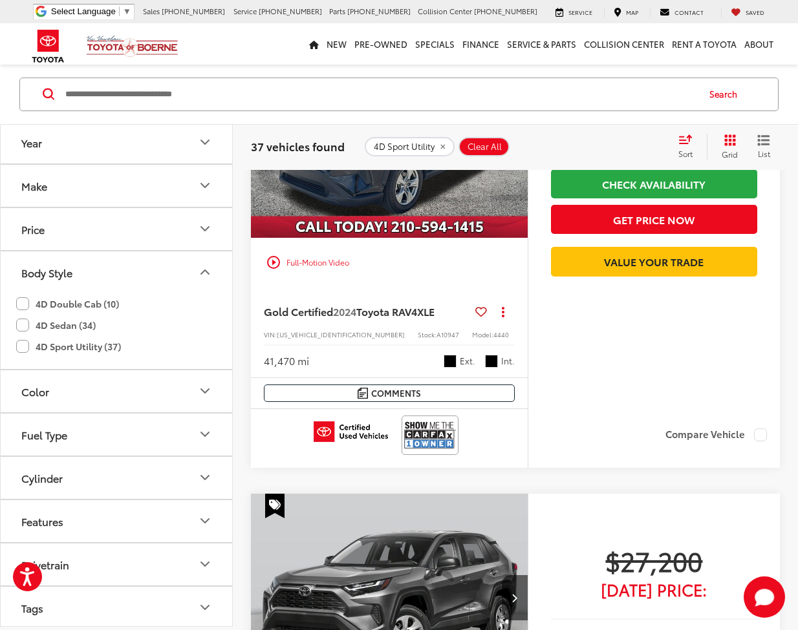
scroll to position [14397, 0]
